Goal: Task Accomplishment & Management: Complete application form

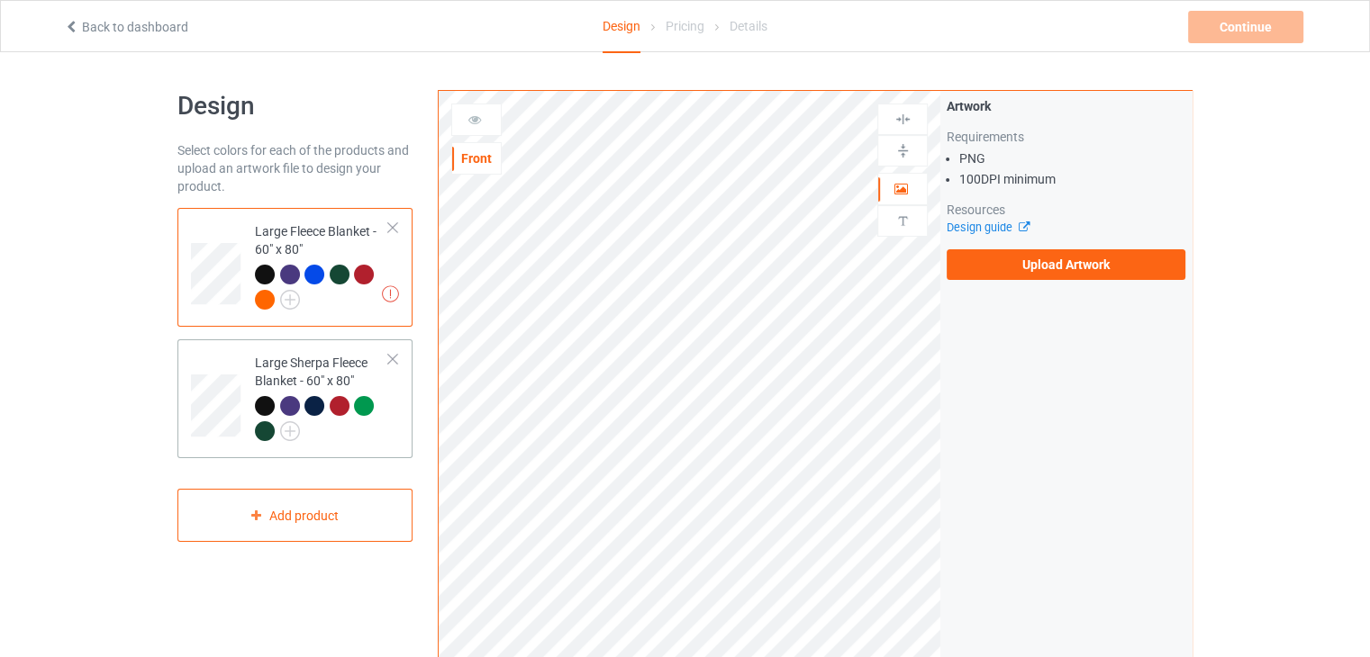
click at [363, 369] on div "Large Sherpa Fleece Blanket - 60" x 80"" at bounding box center [322, 397] width 134 height 86
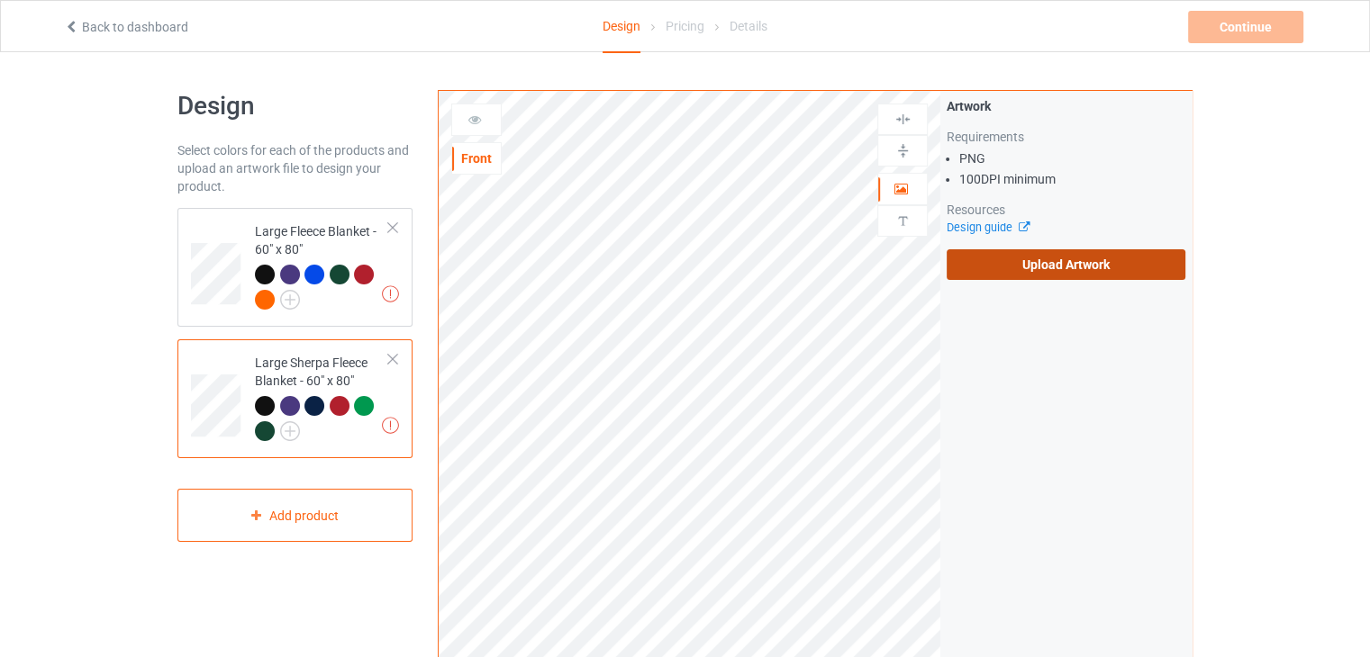
click at [987, 275] on label "Upload Artwork" at bounding box center [1065, 264] width 239 height 31
click at [0, 0] on input "Upload Artwork" at bounding box center [0, 0] width 0 height 0
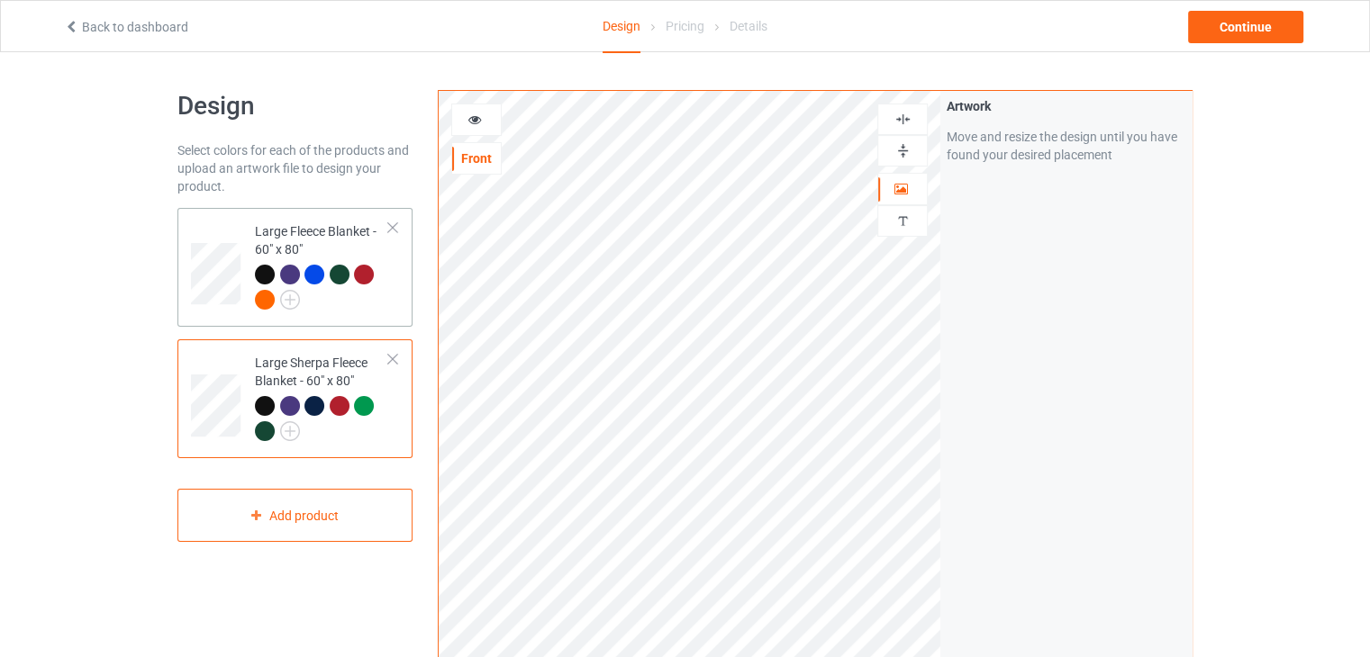
click at [338, 310] on div at bounding box center [322, 290] width 134 height 50
click at [911, 150] on div at bounding box center [902, 150] width 49 height 17
click at [904, 112] on img at bounding box center [902, 119] width 17 height 17
click at [345, 379] on div "Large Sherpa Fleece Blanket - 60" x 80"" at bounding box center [322, 397] width 134 height 86
click at [881, 158] on div at bounding box center [902, 150] width 49 height 17
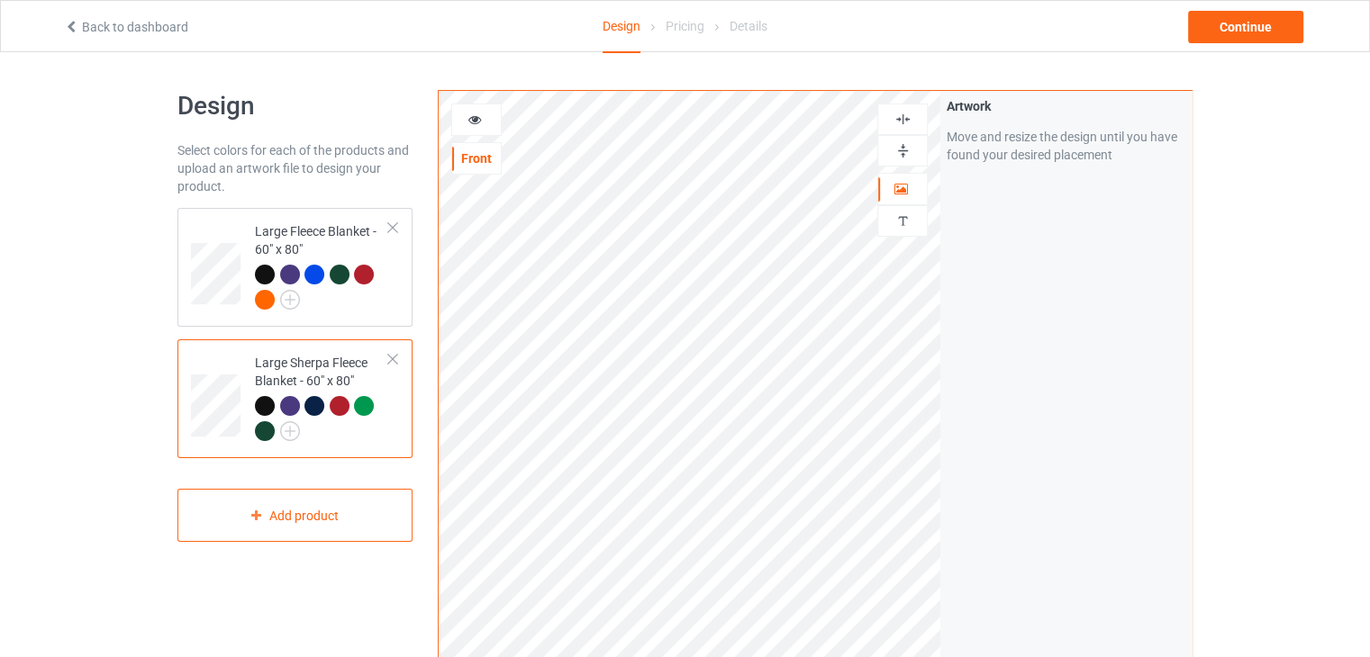
click at [893, 107] on div at bounding box center [902, 120] width 50 height 32
click at [913, 116] on div at bounding box center [902, 119] width 49 height 17
click at [1248, 28] on div "Continue" at bounding box center [1245, 27] width 115 height 32
